Goal: Task Accomplishment & Management: Manage account settings

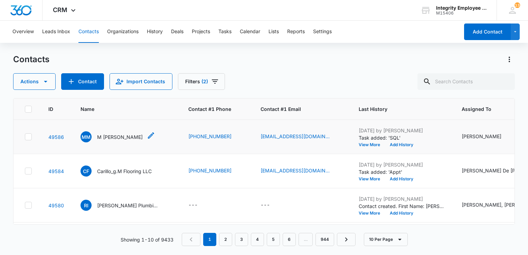
click at [116, 138] on p "M [PERSON_NAME]" at bounding box center [120, 136] width 46 height 7
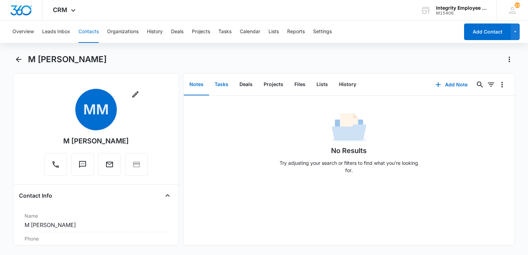
click at [218, 86] on button "Tasks" at bounding box center [221, 84] width 25 height 21
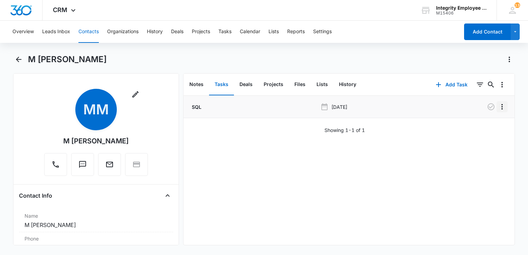
click at [498, 107] on icon "Overflow Menu" at bounding box center [502, 107] width 8 height 8
click at [488, 127] on button "Edit" at bounding box center [481, 126] width 39 height 10
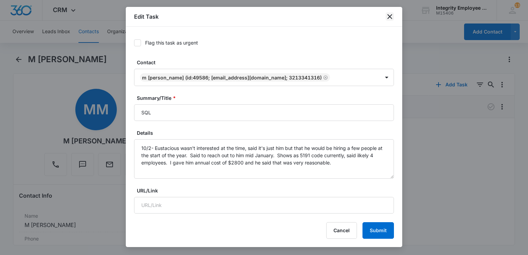
click at [391, 18] on icon "close" at bounding box center [389, 16] width 5 height 5
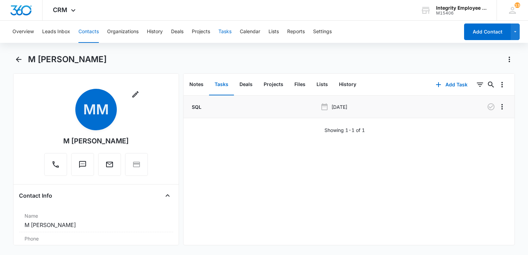
click at [221, 32] on button "Tasks" at bounding box center [224, 32] width 13 height 22
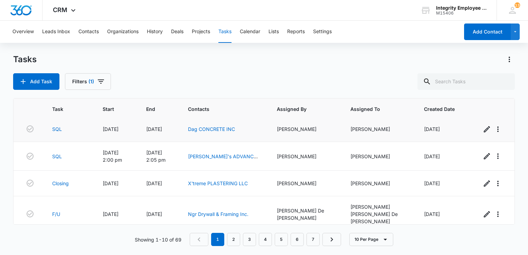
scroll to position [166, 0]
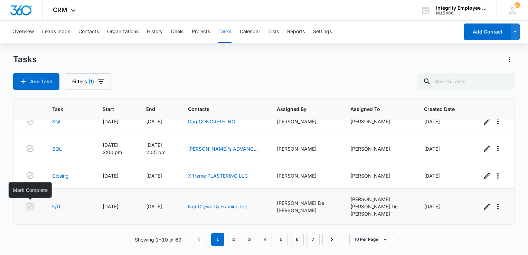
click at [30, 209] on icon "button" at bounding box center [30, 206] width 8 height 8
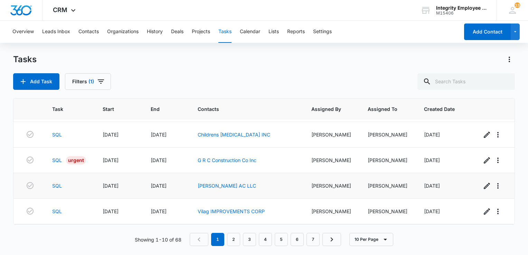
scroll to position [0, 0]
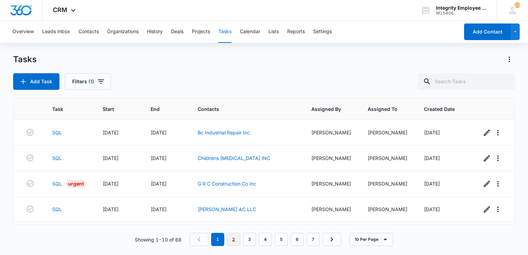
click at [235, 238] on link "2" at bounding box center [233, 239] width 13 height 13
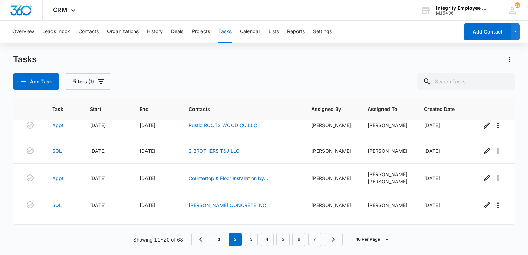
scroll to position [158, 0]
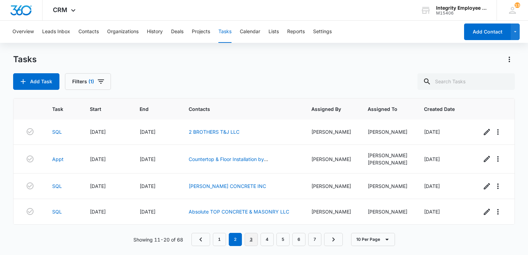
click at [250, 240] on link "3" at bounding box center [250, 239] width 13 height 13
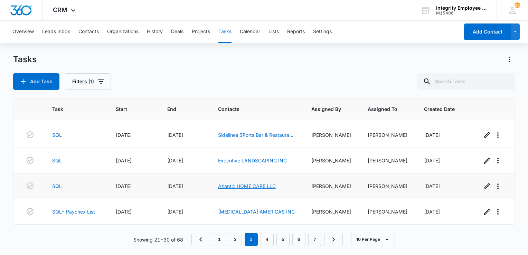
click at [238, 187] on link "Atlantic HOME CARE LLC" at bounding box center [247, 186] width 58 height 6
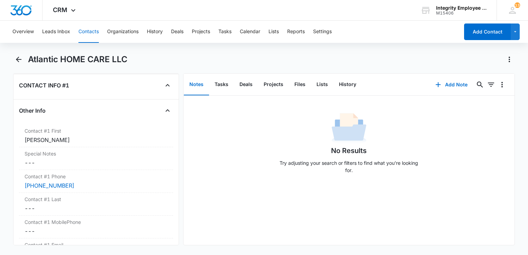
scroll to position [622, 0]
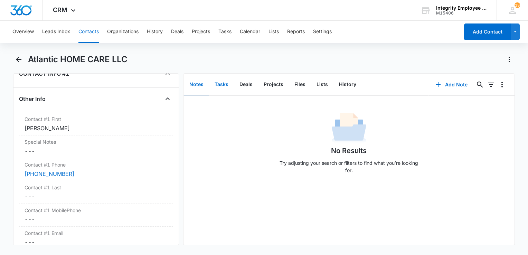
click at [220, 88] on button "Tasks" at bounding box center [221, 84] width 25 height 21
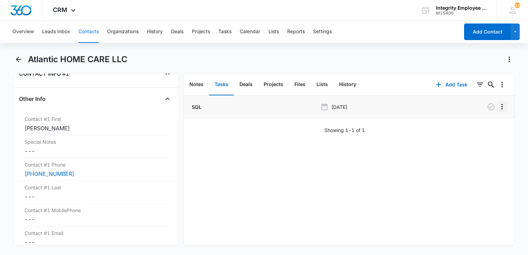
click at [498, 108] on icon "Overflow Menu" at bounding box center [502, 107] width 8 height 8
click at [479, 128] on div "Edit" at bounding box center [478, 126] width 15 height 5
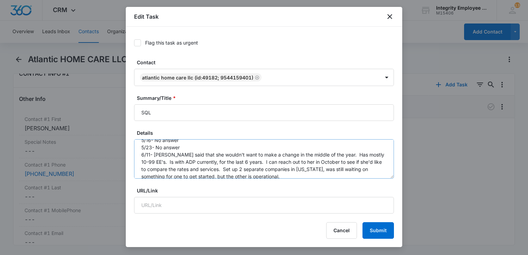
scroll to position [35, 0]
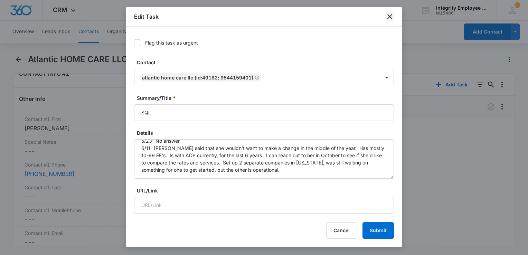
click at [389, 16] on icon "close" at bounding box center [389, 16] width 5 height 5
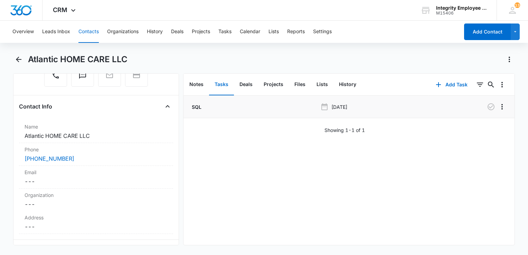
scroll to position [0, 0]
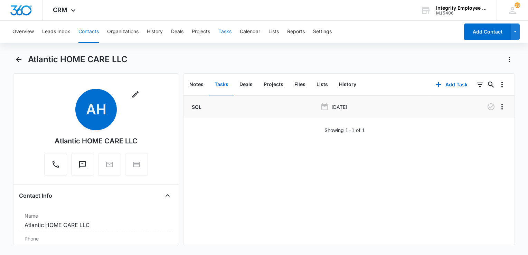
click at [224, 32] on button "Tasks" at bounding box center [224, 32] width 13 height 22
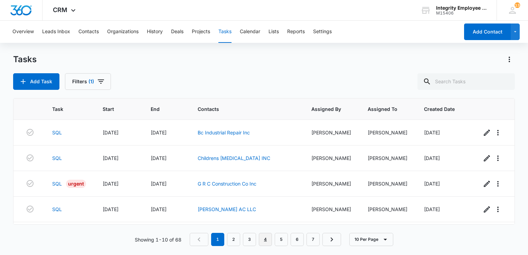
click at [264, 242] on link "4" at bounding box center [265, 239] width 13 height 13
